Goal: Task Accomplishment & Management: Manage account settings

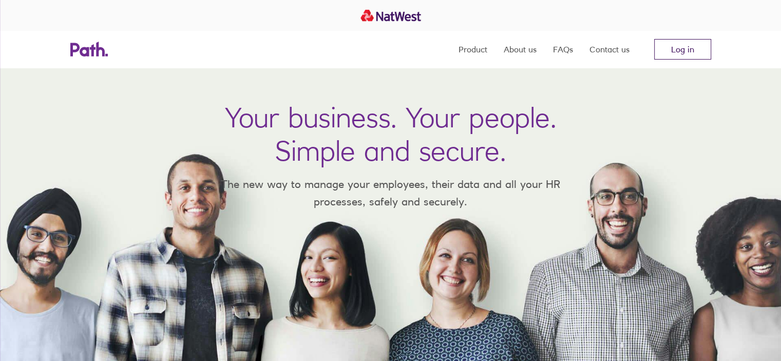
click at [686, 54] on link "Log in" at bounding box center [682, 49] width 57 height 21
click at [678, 46] on link "Log in" at bounding box center [682, 49] width 57 height 21
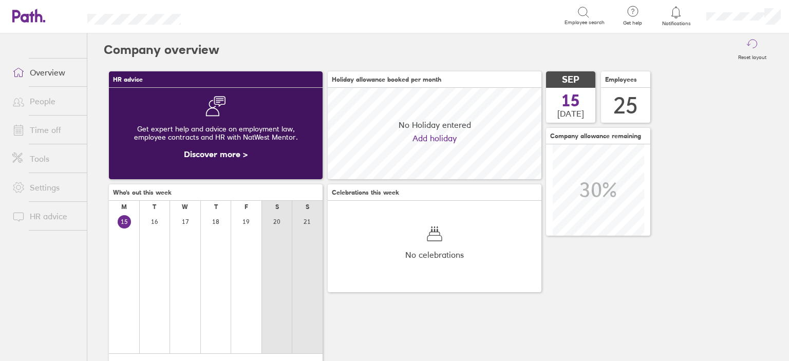
scroll to position [91, 214]
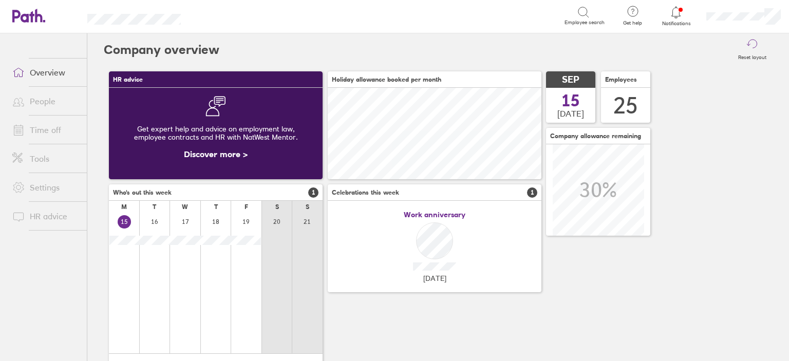
click at [66, 130] on link "Time off" at bounding box center [45, 130] width 83 height 21
